Goal: Check status: Check status

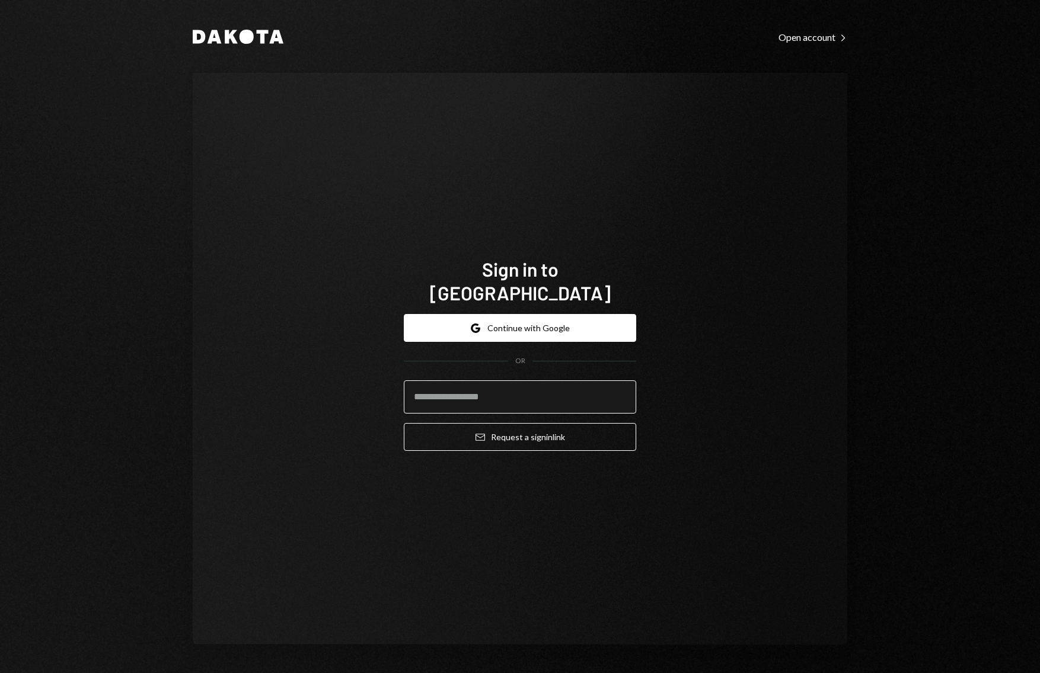
click at [485, 384] on input "email" at bounding box center [520, 396] width 232 height 33
click at [533, 314] on button "Google Continue with Google" at bounding box center [520, 328] width 232 height 28
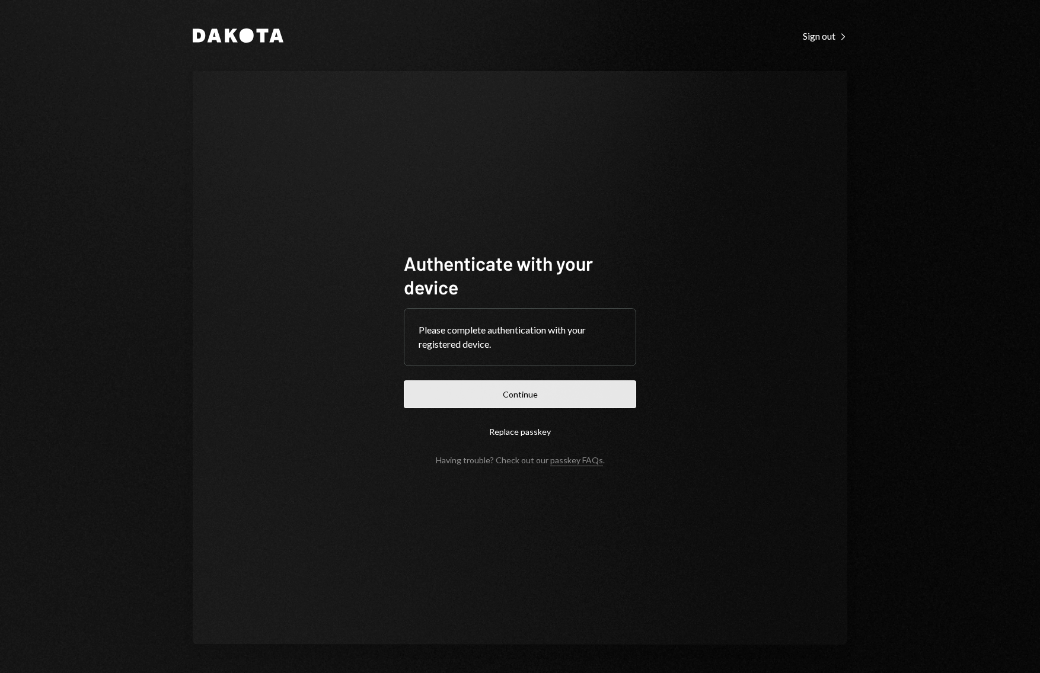
click at [506, 395] on button "Continue" at bounding box center [520, 394] width 232 height 28
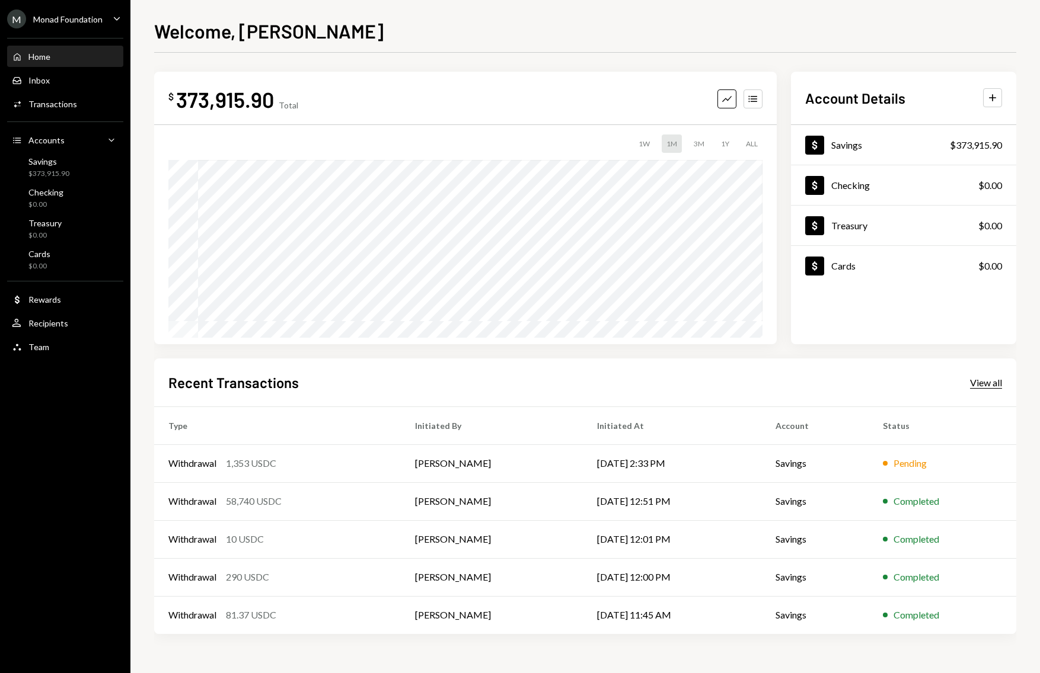
click at [989, 381] on div "View all" at bounding box center [986, 383] width 32 height 12
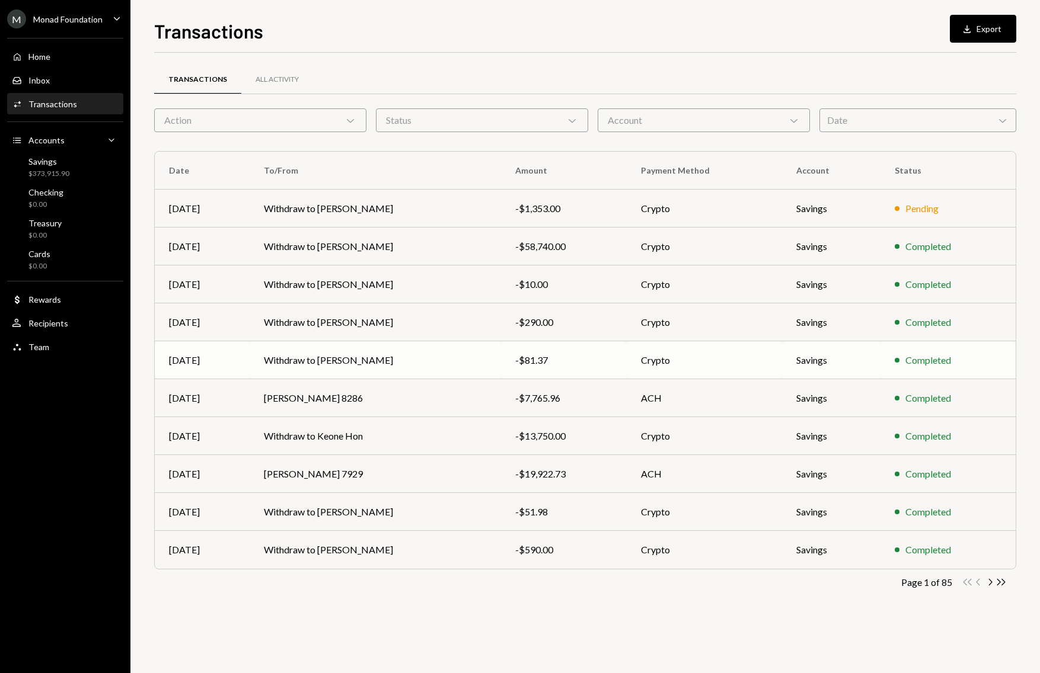
click at [872, 363] on td "Savings" at bounding box center [831, 360] width 98 height 38
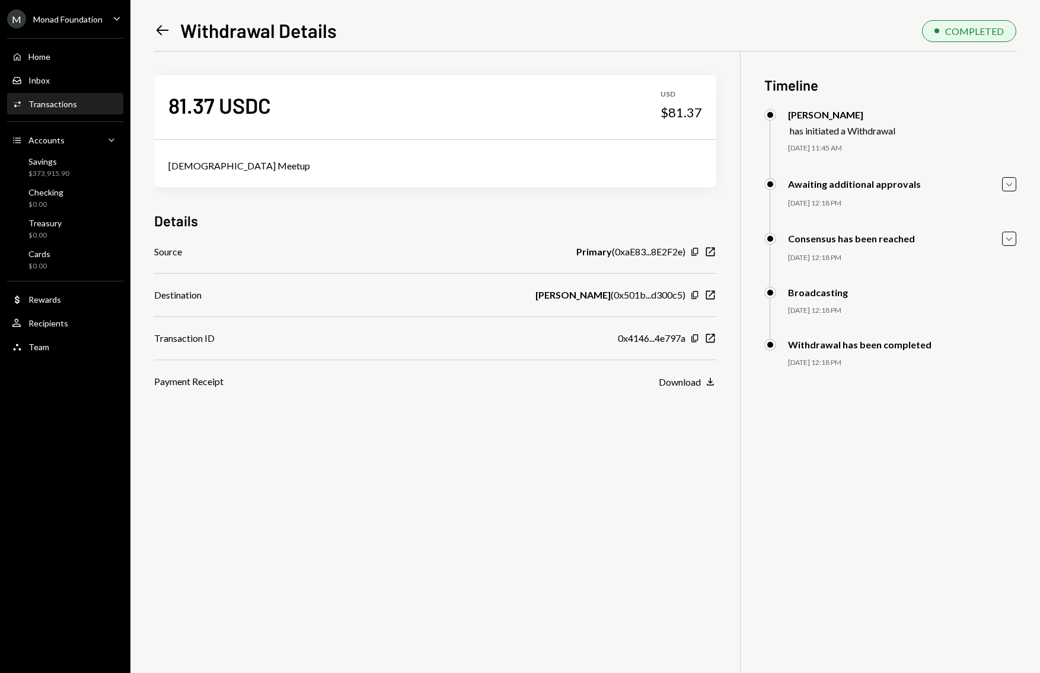
click at [164, 32] on icon "Left Arrow" at bounding box center [162, 30] width 17 height 17
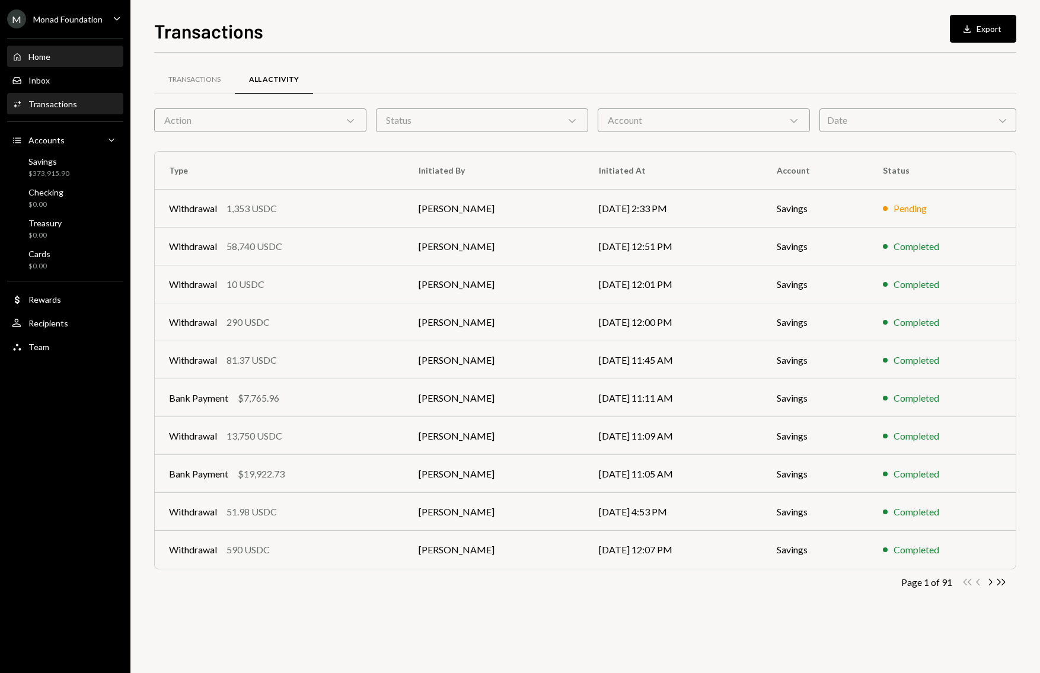
click at [43, 60] on div "Home" at bounding box center [39, 57] width 22 height 10
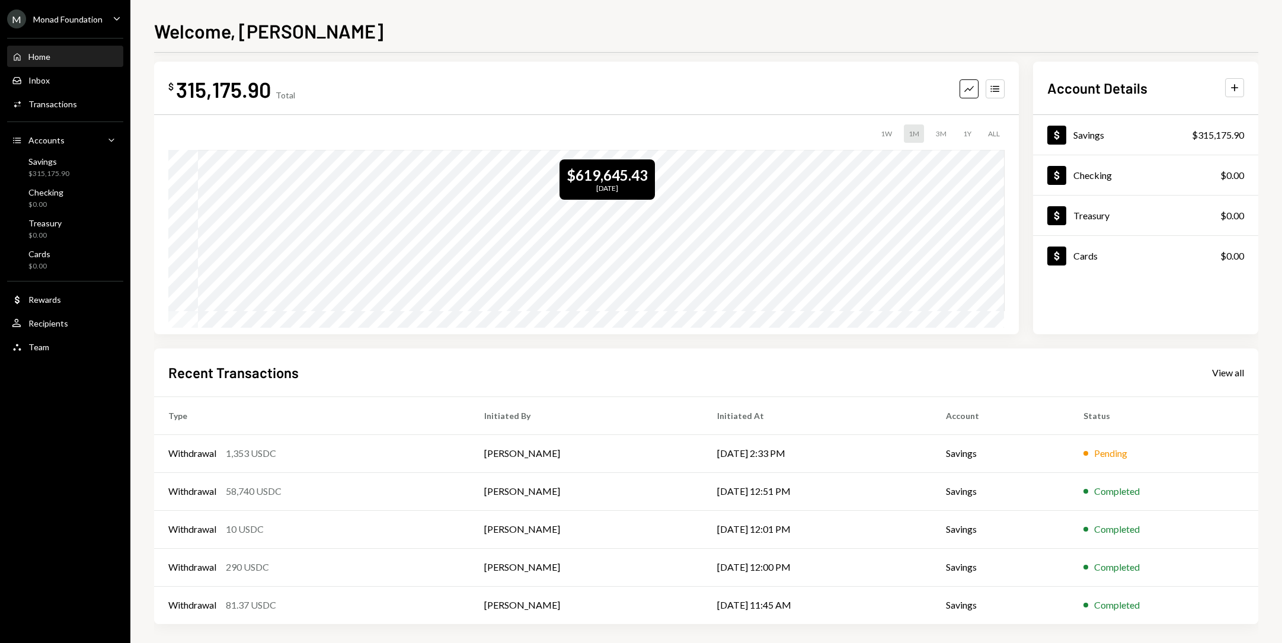
scroll to position [15, 0]
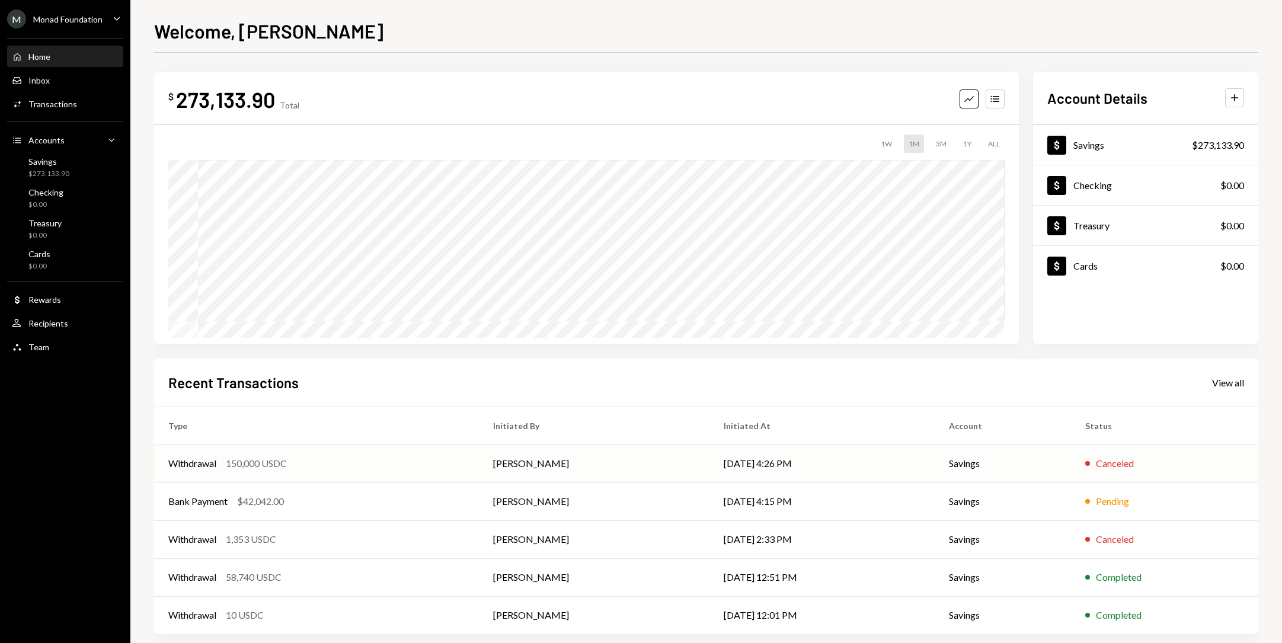
click at [836, 459] on td "[DATE] 4:26 PM" at bounding box center [821, 463] width 225 height 38
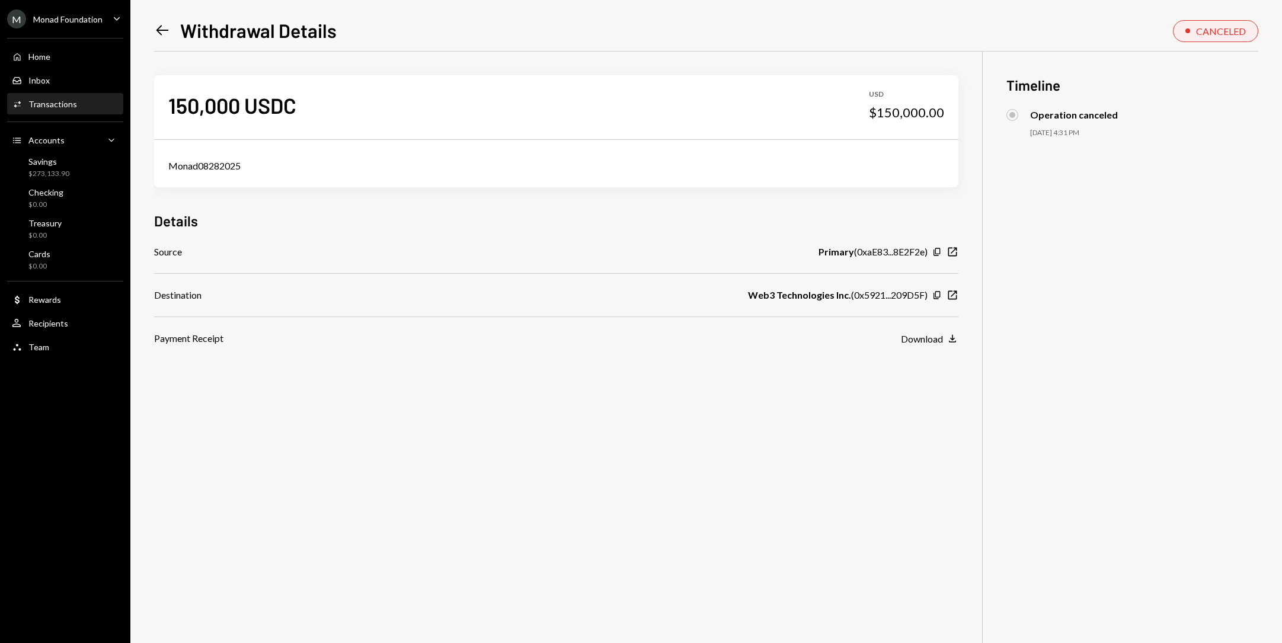
click at [160, 24] on icon "Left Arrow" at bounding box center [162, 30] width 17 height 17
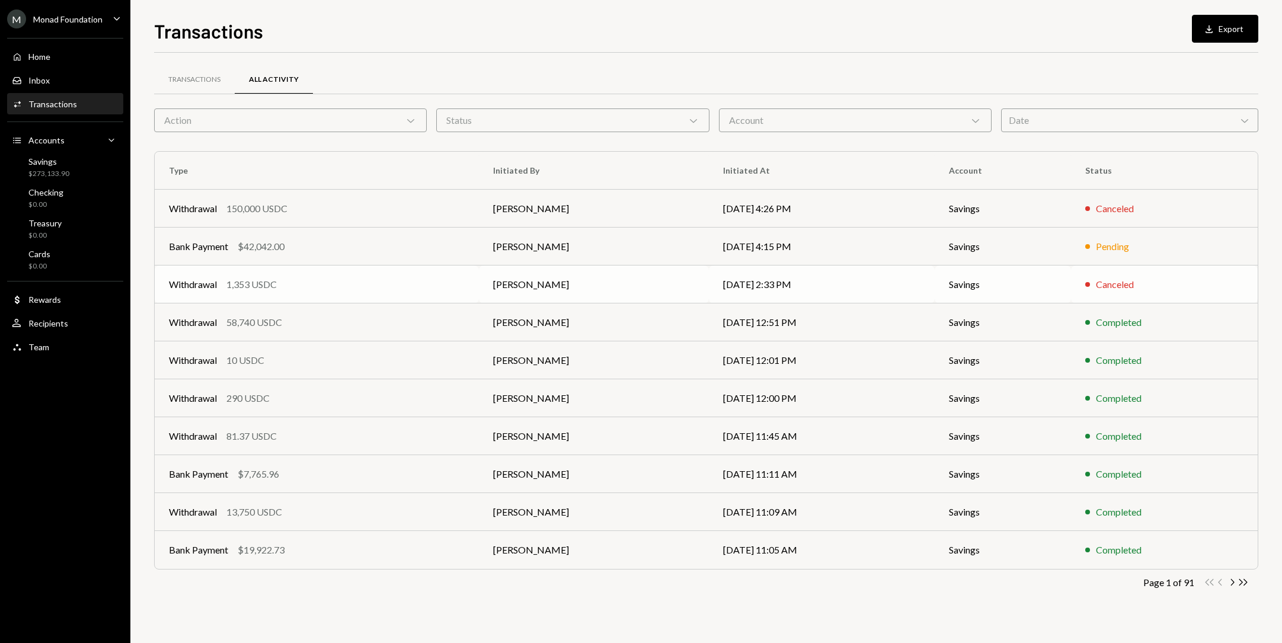
click at [647, 293] on td "[PERSON_NAME]" at bounding box center [594, 285] width 230 height 38
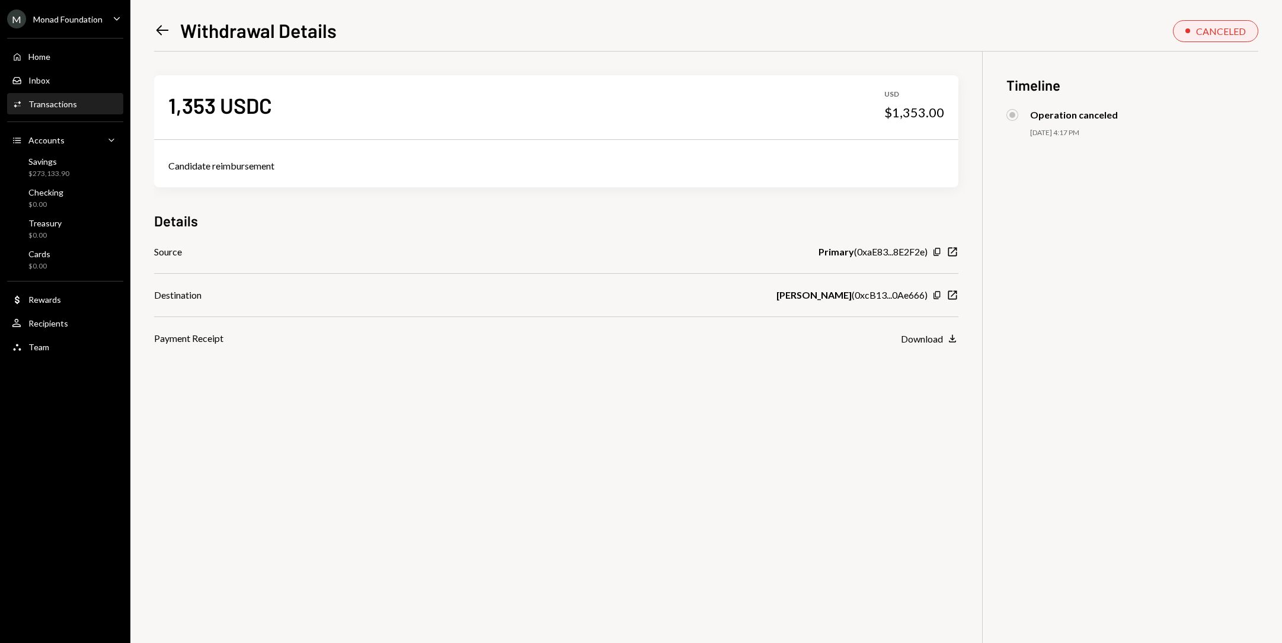
click at [164, 28] on icon "Left Arrow" at bounding box center [162, 30] width 17 height 17
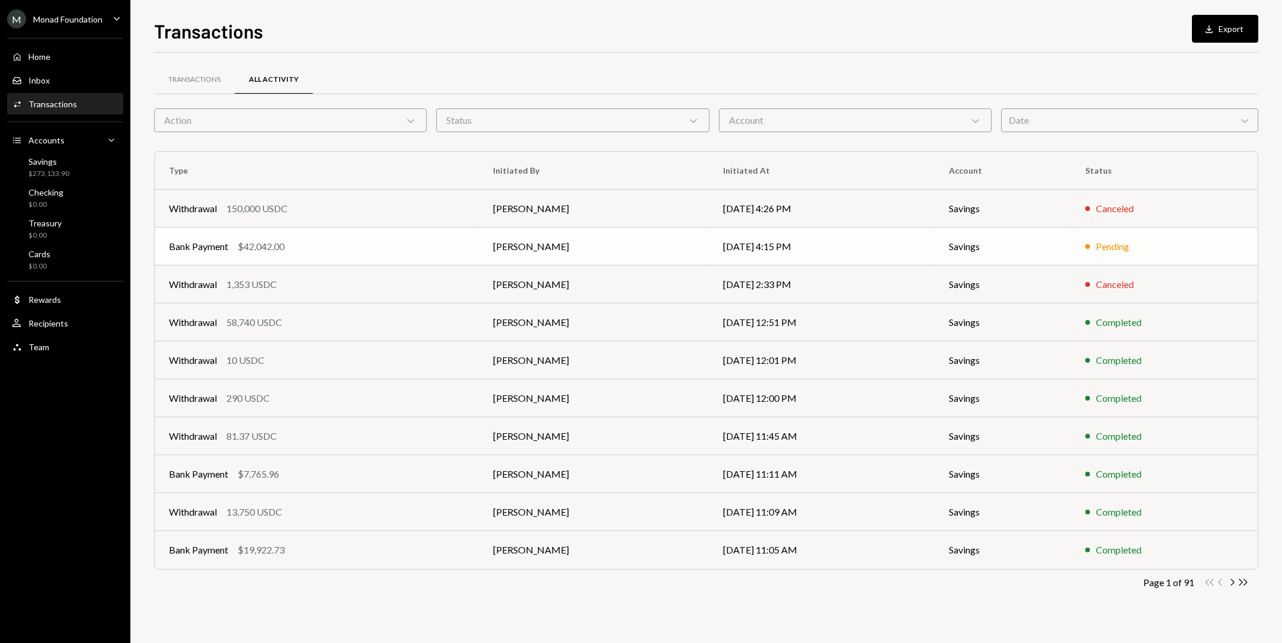
click at [807, 243] on td "08/29/25 4:15 PM" at bounding box center [822, 247] width 226 height 38
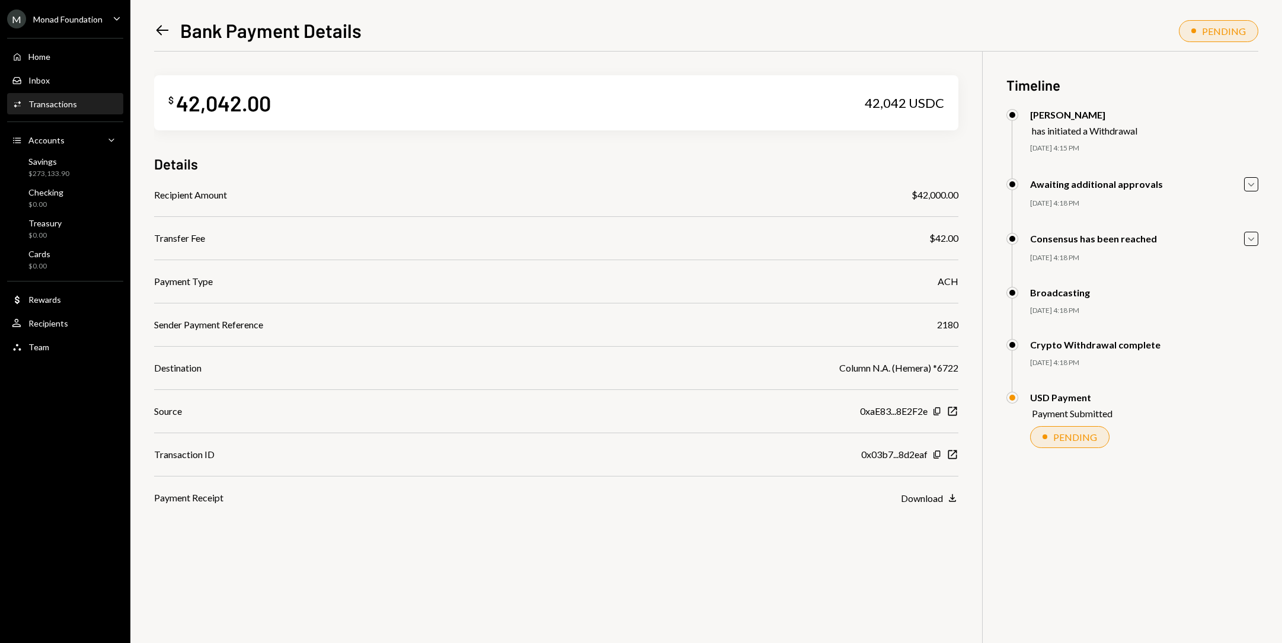
click at [159, 34] on icon "Left Arrow" at bounding box center [162, 30] width 17 height 17
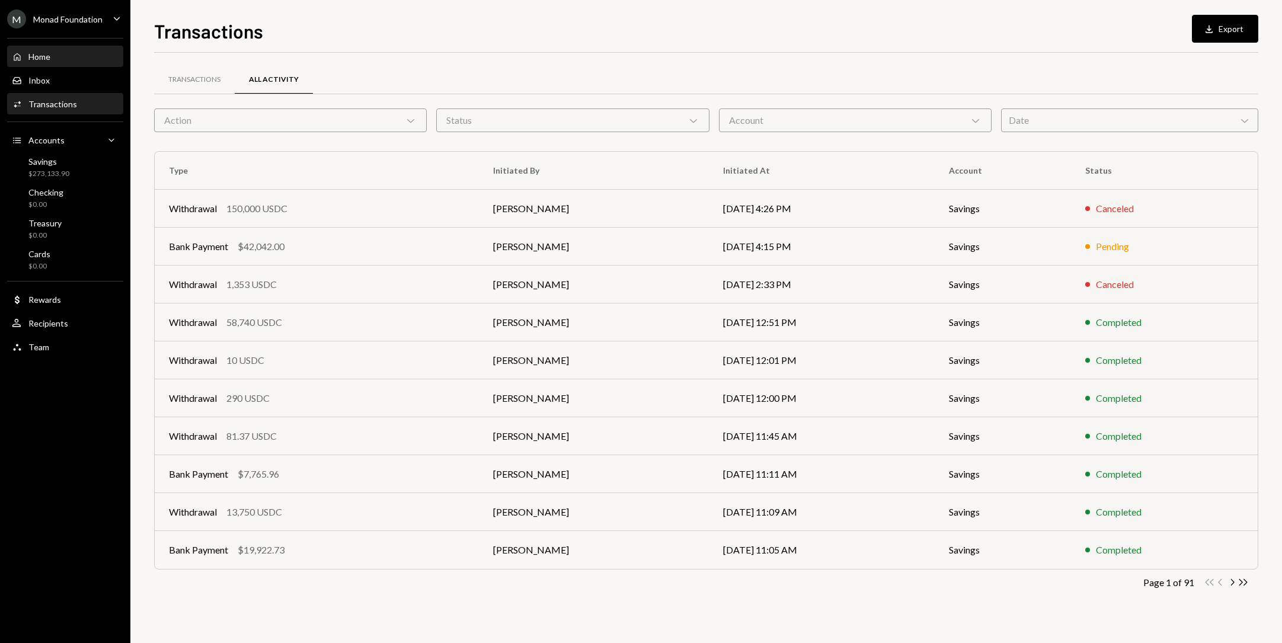
click at [71, 62] on div "Home Home" at bounding box center [65, 57] width 107 height 11
